Goal: Task Accomplishment & Management: Use online tool/utility

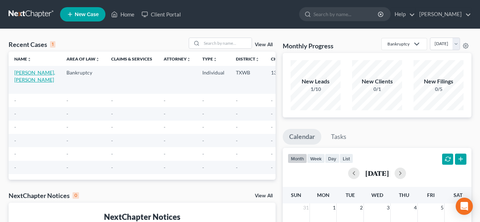
click at [19, 80] on link "[PERSON_NAME], [PERSON_NAME]" at bounding box center [34, 75] width 41 height 13
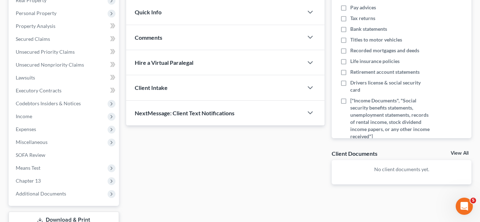
scroll to position [127, 0]
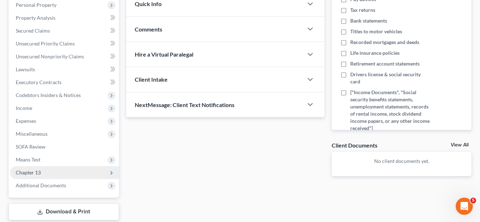
click at [112, 173] on polyline at bounding box center [111, 172] width 1 height 3
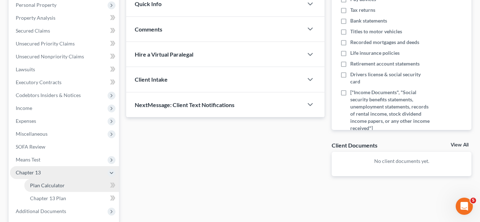
click at [62, 186] on span "Plan Calculator" at bounding box center [47, 185] width 35 height 6
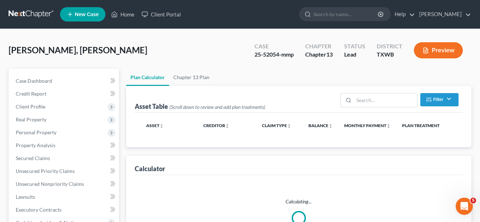
select select "53"
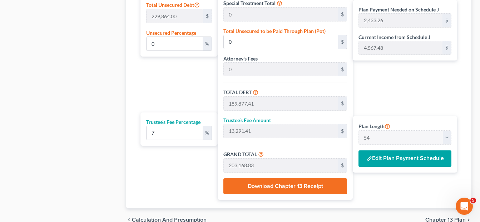
scroll to position [463, 0]
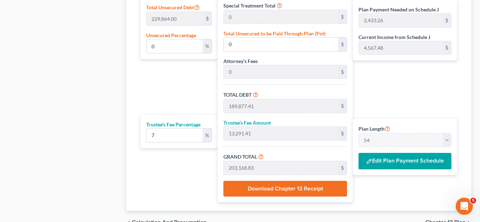
click at [421, 163] on button "Edit Plan Payment Schedule" at bounding box center [405, 161] width 93 height 16
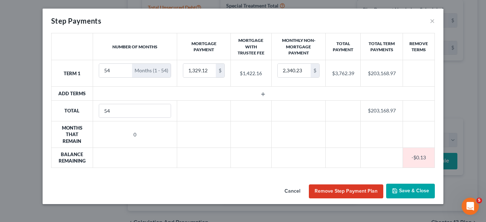
click at [457, 105] on div "Step Payments × Number of Months Mortgage Payment Mortgage With Trustee Fee Mon…" at bounding box center [243, 111] width 486 height 222
